Goal: Information Seeking & Learning: Learn about a topic

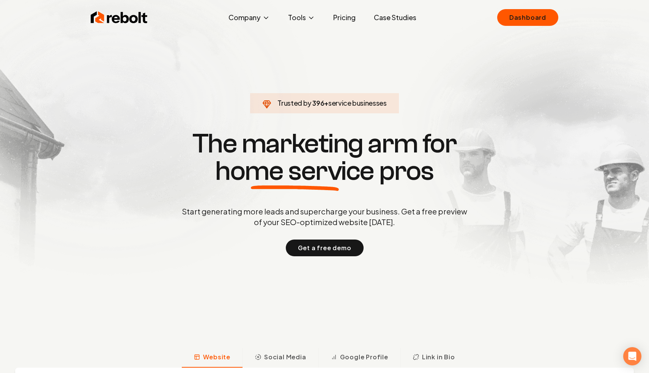
click at [404, 16] on link "Case Studies" at bounding box center [395, 17] width 55 height 15
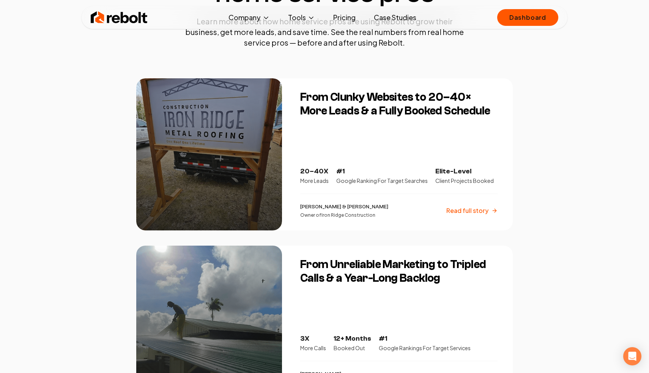
scroll to position [123, 0]
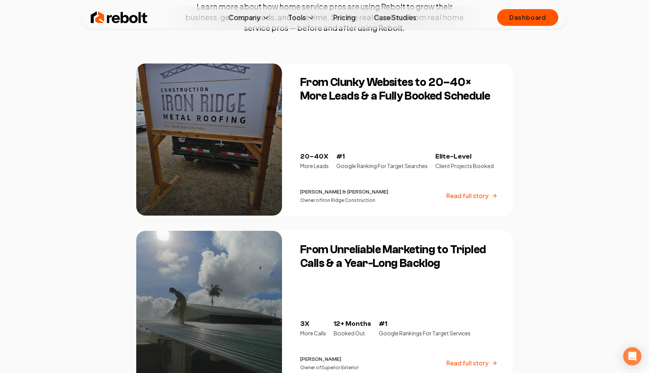
click at [473, 196] on p "Read full story" at bounding box center [468, 195] width 42 height 9
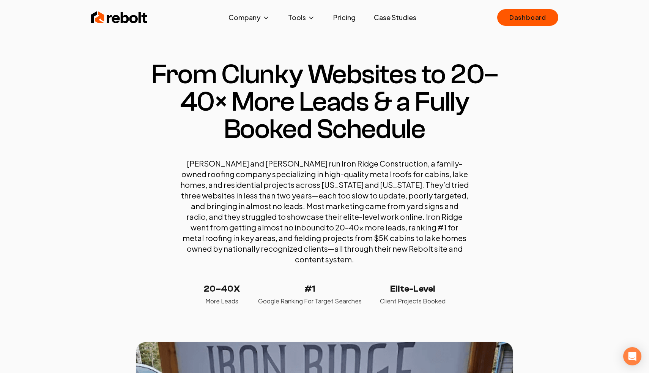
click at [136, 10] on img at bounding box center [119, 17] width 57 height 15
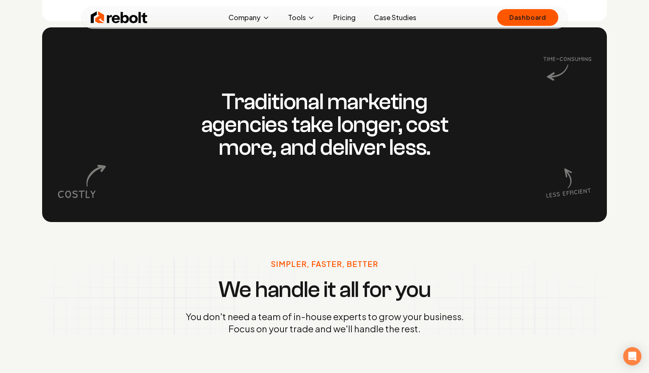
scroll to position [687, 0]
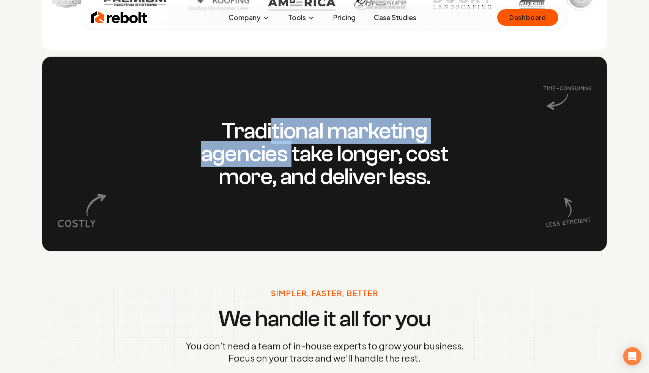
drag, startPoint x: 272, startPoint y: 125, endPoint x: 304, endPoint y: 167, distance: 53.4
click at [298, 163] on h3 "Traditional marketing agencies take longer, cost more, and deliver less." at bounding box center [325, 154] width 292 height 68
click at [304, 167] on h3 "Traditional marketing agencies take longer, cost more, and deliver less." at bounding box center [325, 154] width 292 height 68
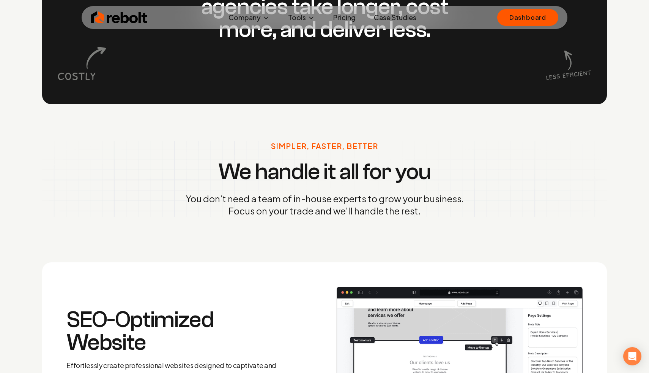
drag, startPoint x: 297, startPoint y: 179, endPoint x: 323, endPoint y: 232, distance: 59.1
click at [309, 202] on div "Simpler, Faster, Better We handle it all for you You don't need a team of in-ho…" at bounding box center [325, 179] width 278 height 76
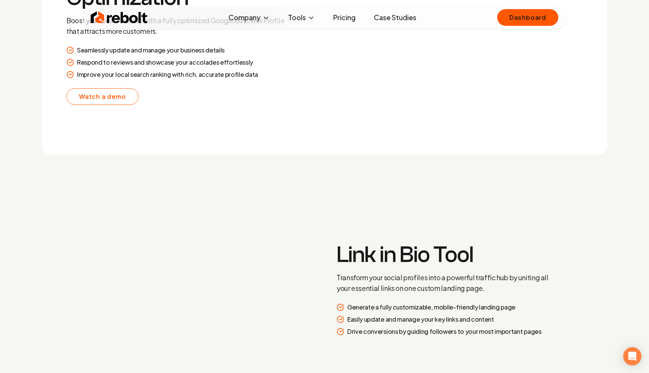
scroll to position [1667, 0]
